Goal: Download file/media

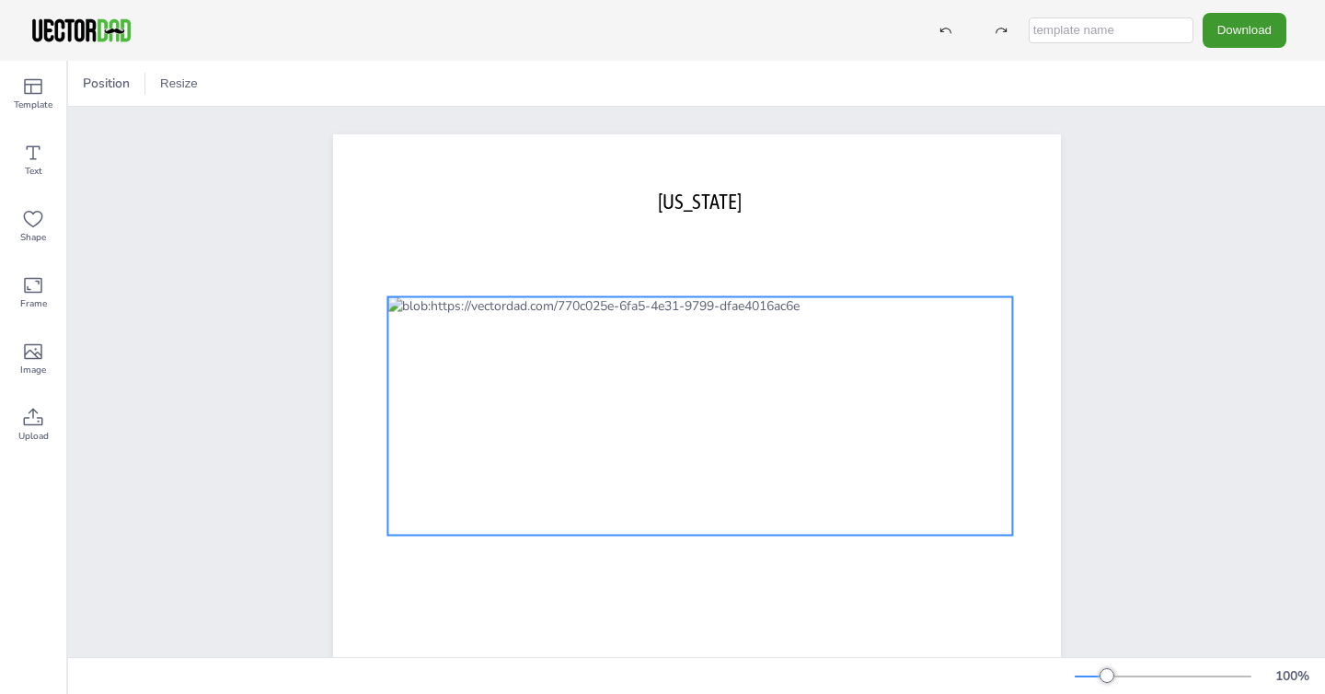
click at [680, 409] on div at bounding box center [700, 416] width 626 height 238
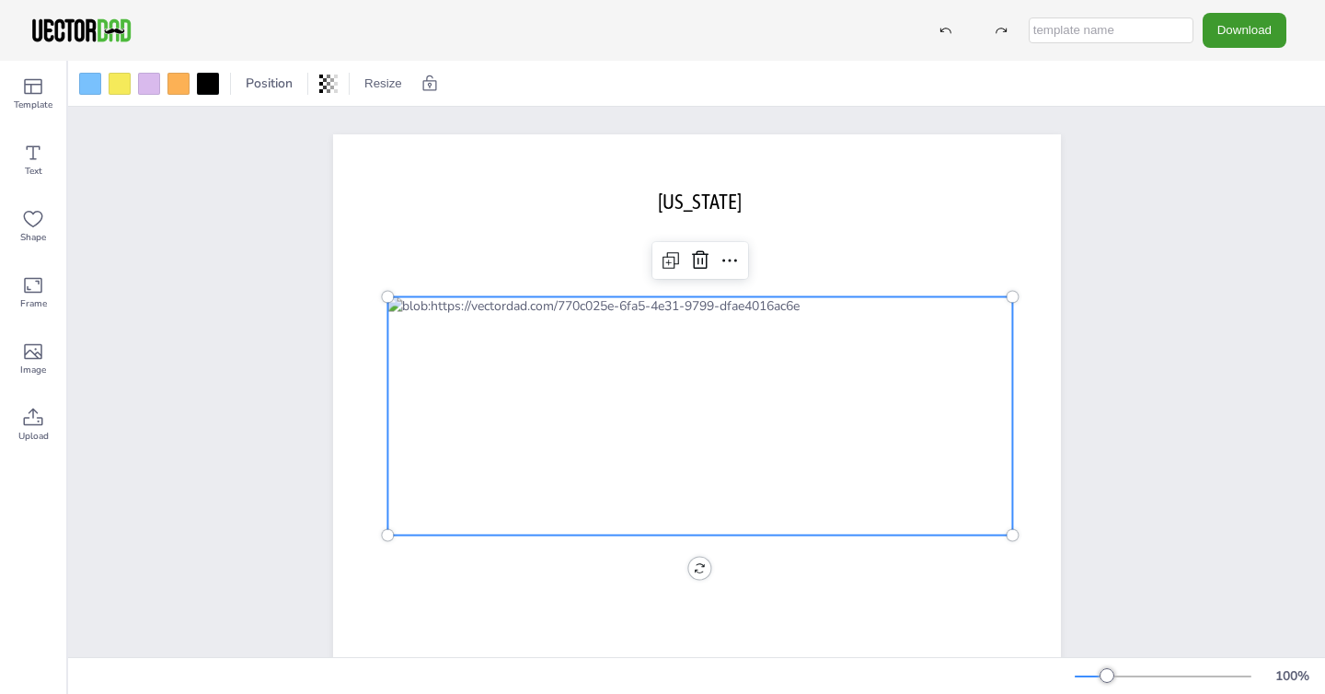
click at [680, 409] on div at bounding box center [700, 416] width 626 height 238
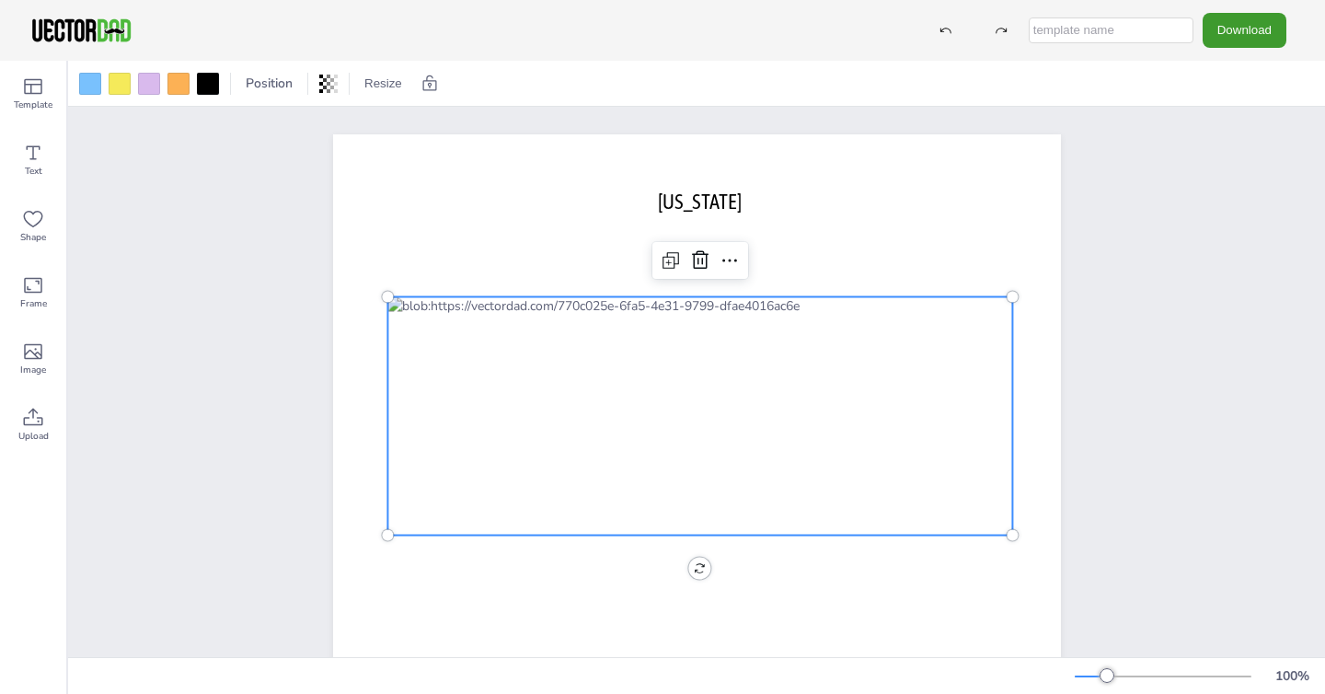
click at [680, 409] on div at bounding box center [700, 416] width 626 height 238
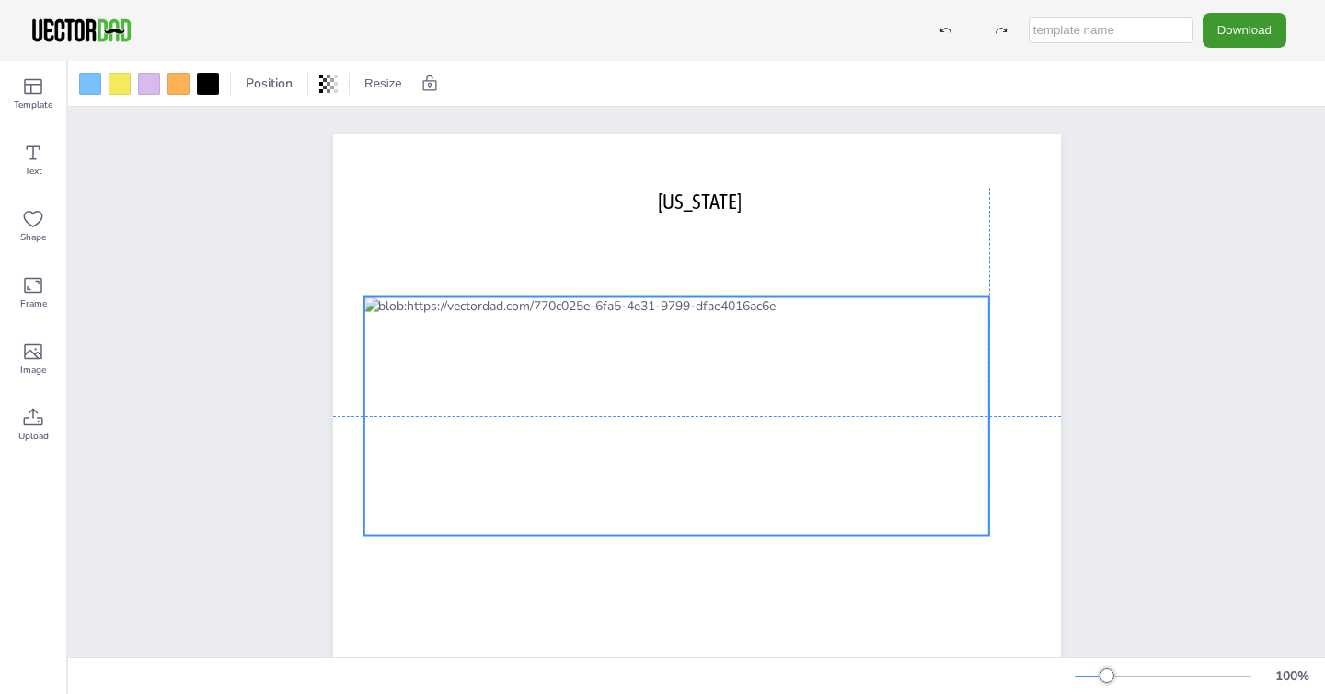
drag, startPoint x: 811, startPoint y: 501, endPoint x: 783, endPoint y: 498, distance: 27.8
click at [783, 500] on div at bounding box center [677, 416] width 626 height 238
click at [826, 353] on div at bounding box center [673, 416] width 626 height 238
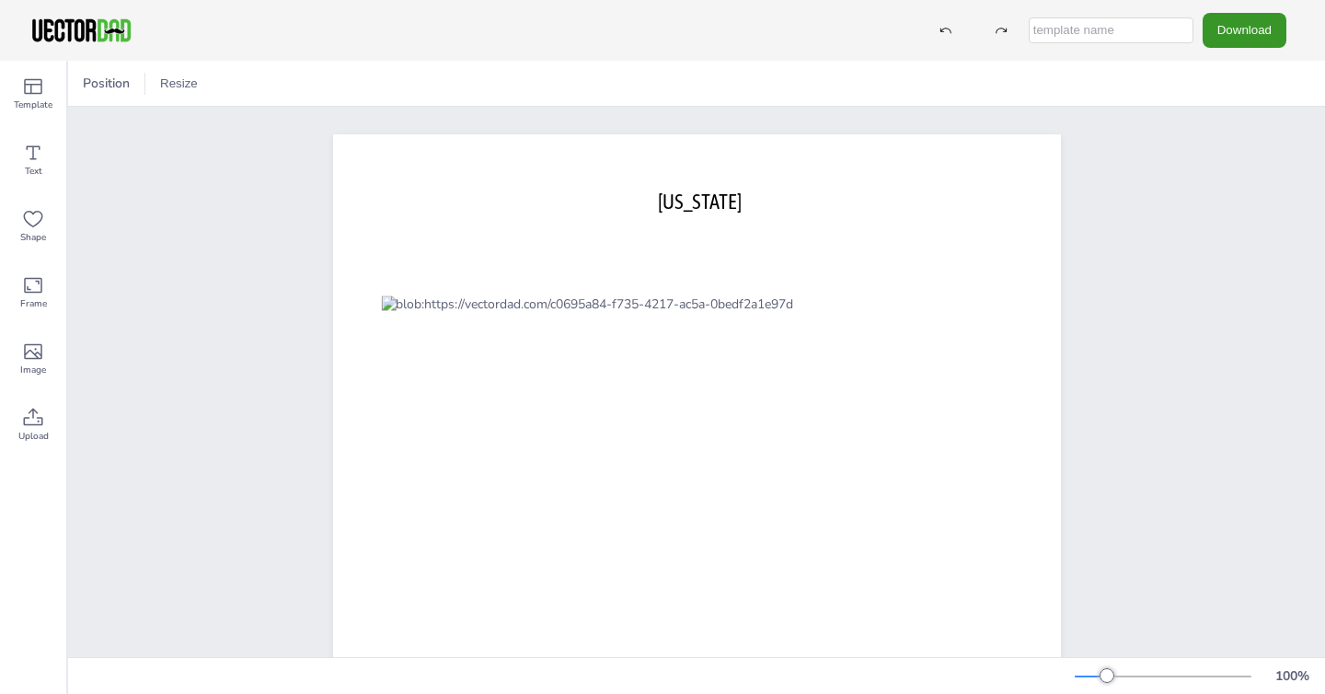
click at [1234, 40] on button "Download" at bounding box center [1245, 30] width 84 height 34
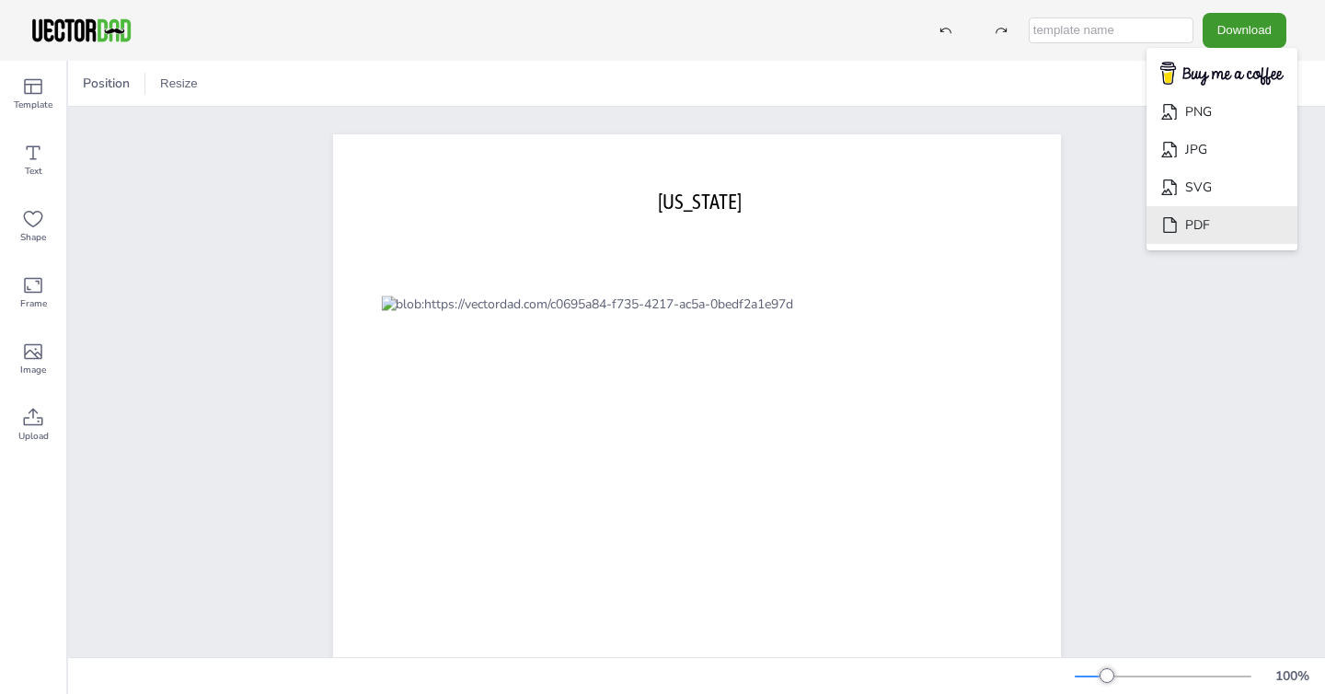
click at [1223, 223] on li "PDF" at bounding box center [1222, 225] width 151 height 38
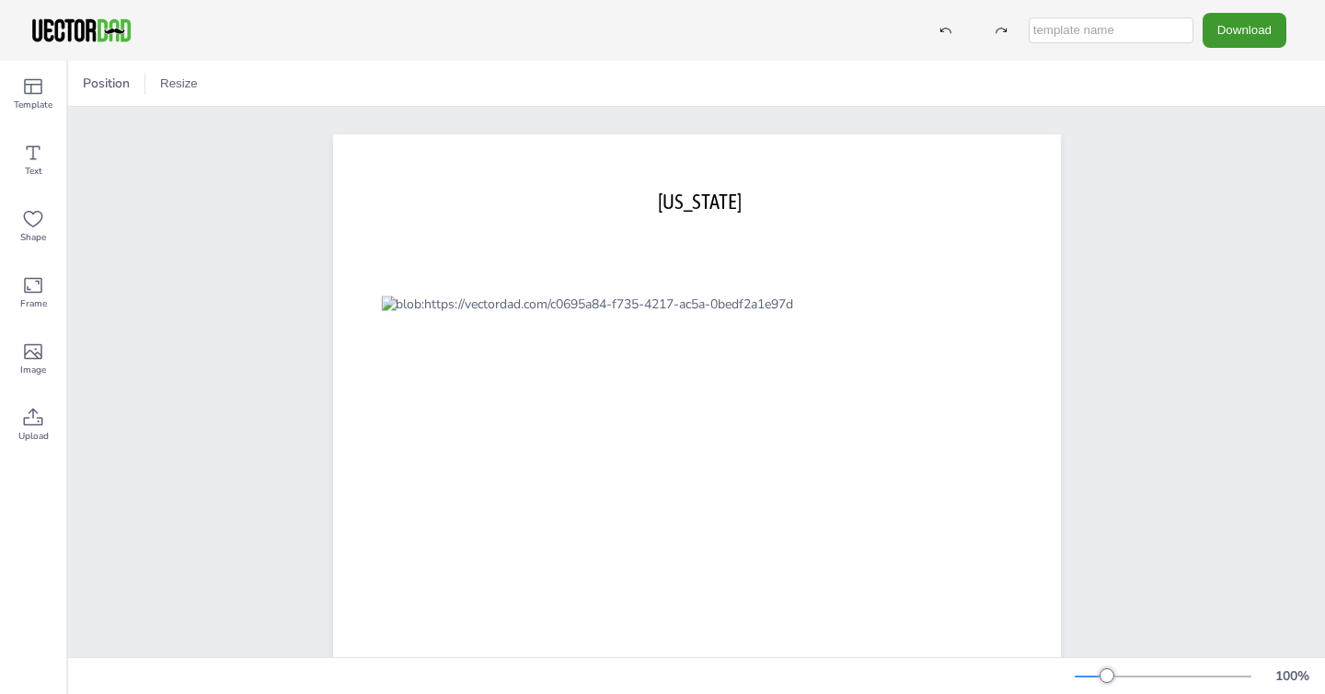
click at [214, 132] on div "[US_STATE] [DOMAIN_NAME]" at bounding box center [696, 416] width 1257 height 619
